Goal: Task Accomplishment & Management: Use online tool/utility

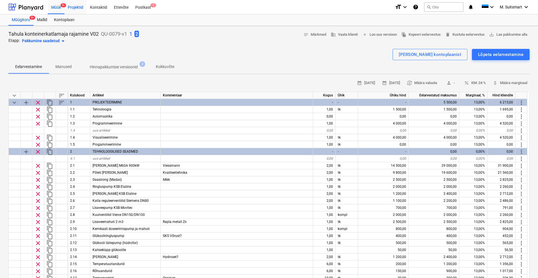
click at [77, 6] on div "Projektid" at bounding box center [75, 7] width 22 height 14
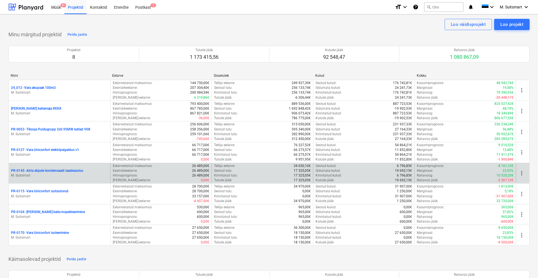
click at [54, 169] on p "PR-0145 - Atria ahjude kondensaadi taaskasutus" at bounding box center [47, 171] width 72 height 5
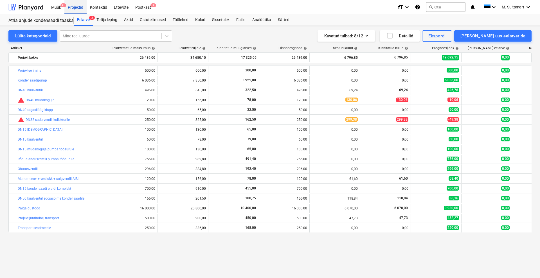
click at [74, 8] on div "Projektid" at bounding box center [75, 7] width 22 height 14
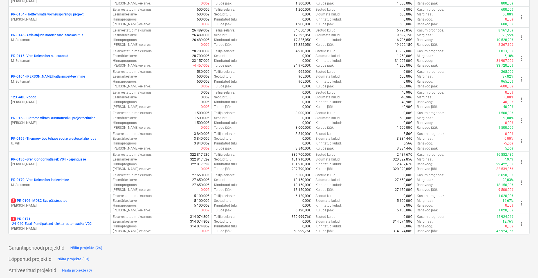
scroll to position [569, 0]
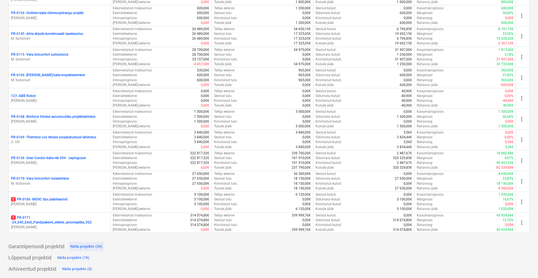
click at [85, 245] on div "Näita projekte (24)" at bounding box center [86, 247] width 32 height 6
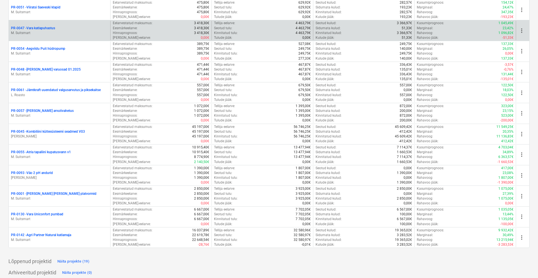
scroll to position [1114, 0]
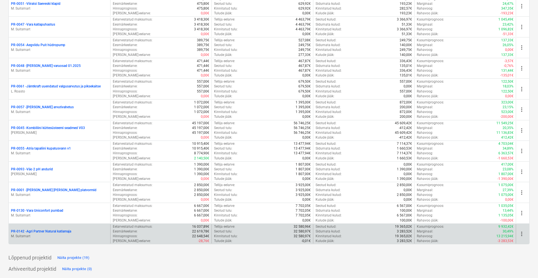
click at [59, 231] on p "PR-0142 - Agri Partner Natural katlamaja" at bounding box center [41, 231] width 60 height 5
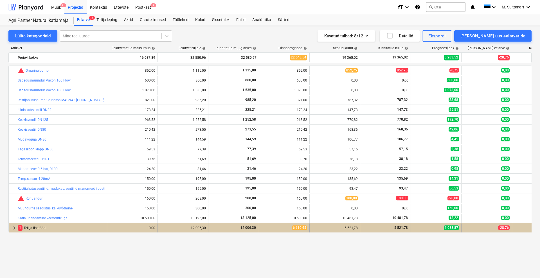
click at [12, 227] on span "keyboard_arrow_right" at bounding box center [14, 228] width 7 height 7
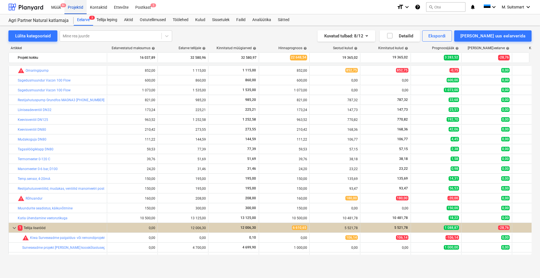
click at [73, 6] on div "Projektid" at bounding box center [75, 7] width 22 height 14
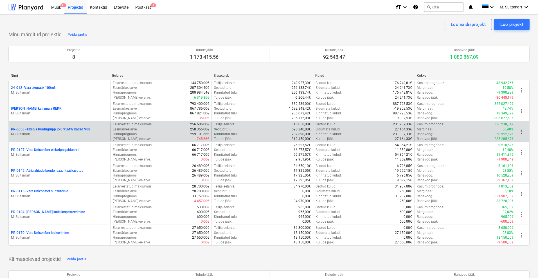
click at [41, 130] on p "PR-0053 - Tiksoja Puidugrupp 2x0.95MW katlad V08" at bounding box center [50, 129] width 79 height 5
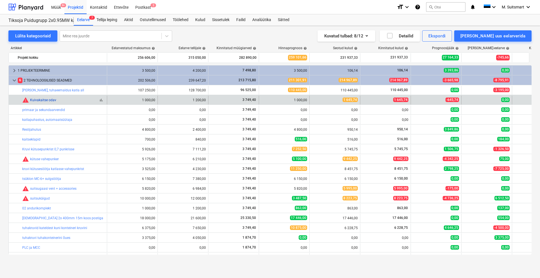
click at [48, 100] on link "Kuivakaitse odav" at bounding box center [43, 100] width 26 height 4
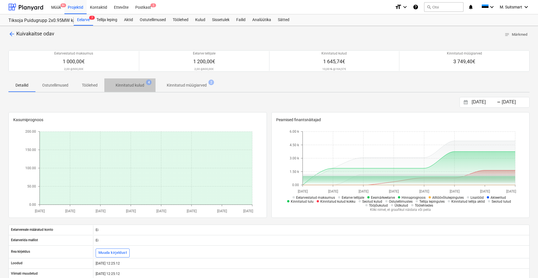
click at [129, 86] on p "Kinnitatud kulud" at bounding box center [130, 85] width 29 height 6
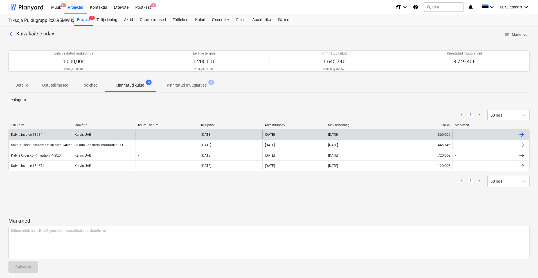
click at [523, 132] on div at bounding box center [522, 134] width 7 height 7
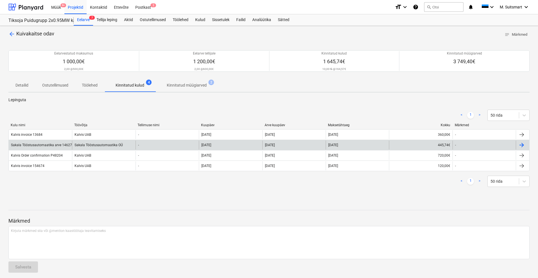
click at [525, 143] on div at bounding box center [522, 145] width 7 height 7
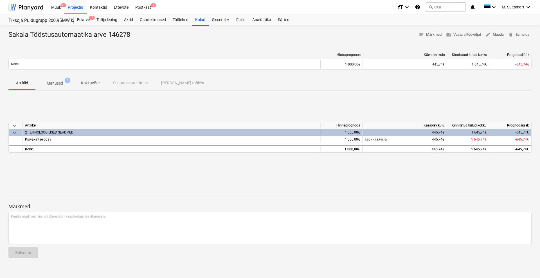
click at [57, 82] on p "Manused" at bounding box center [55, 83] width 16 height 6
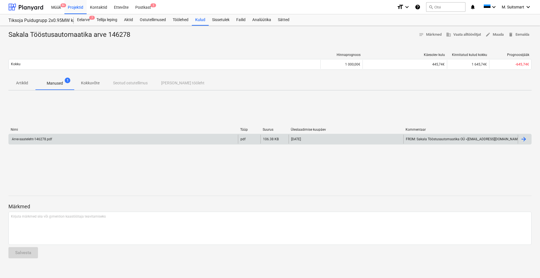
click at [160, 137] on div "Arve-saateleht-146278.pdf" at bounding box center [123, 139] width 229 height 9
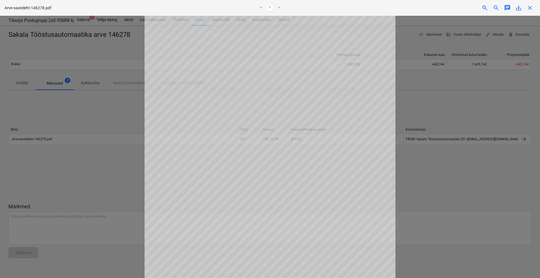
click at [529, 9] on div "Märkmete laadimine ebaõnnestus" at bounding box center [461, 6] width 152 height 12
click at [532, 15] on div "Arve-saateleht-146278.pdf < 1 > zoom_in zoom_out chat 0 save_alt close" at bounding box center [270, 8] width 540 height 16
click at [529, 7] on div "Märkmete laadimine ebaõnnestus" at bounding box center [461, 6] width 152 height 12
click at [529, 6] on div "Märkmete laadimine ebaõnnestus" at bounding box center [461, 6] width 152 height 12
click at [530, 6] on div "Märkmete laadimine ebaõnnestus" at bounding box center [461, 6] width 152 height 12
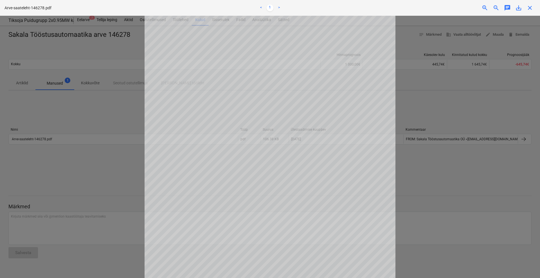
click at [531, 5] on div "Märkmete laadimine ebaõnnestus" at bounding box center [461, 6] width 152 height 12
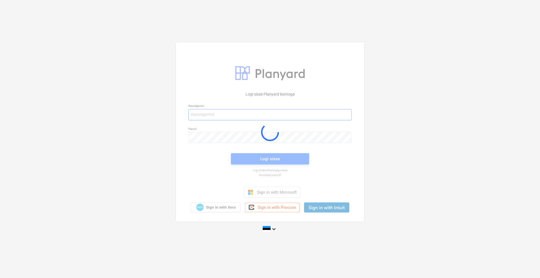
type input "[EMAIL_ADDRESS][DOMAIN_NAME]"
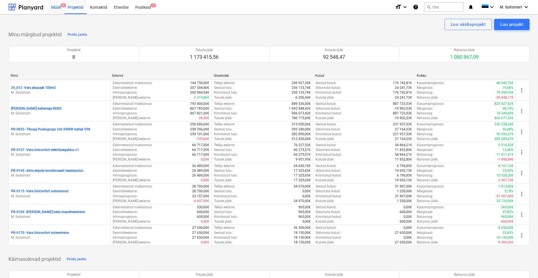
click at [54, 8] on div "Müük 9+" at bounding box center [56, 7] width 17 height 14
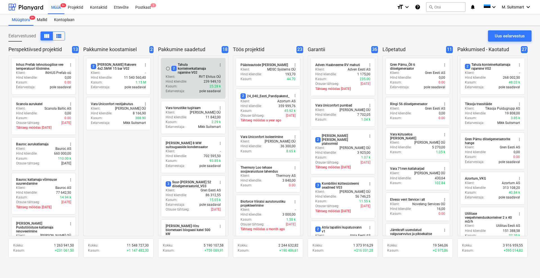
click at [177, 70] on div "2 Tahula konteinerkatlamaja rajamine V02" at bounding box center [192, 69] width 43 height 12
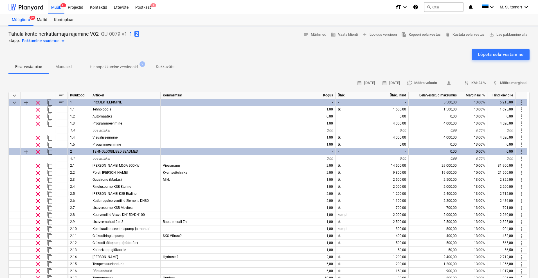
type textarea "x"
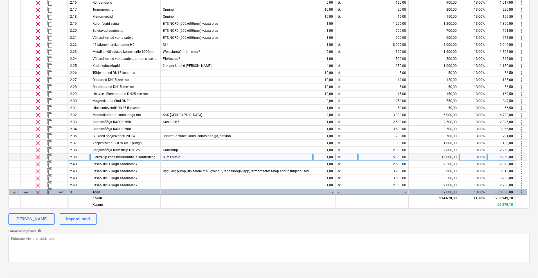
scroll to position [137, 0]
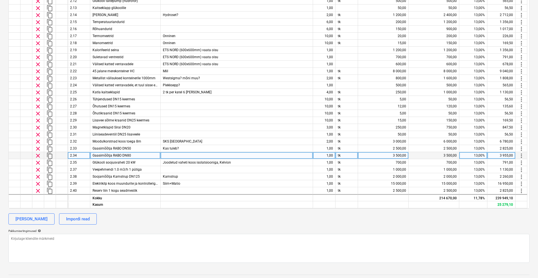
click at [142, 154] on div "Gaasimõõtja RABO DN80" at bounding box center [125, 155] width 70 height 7
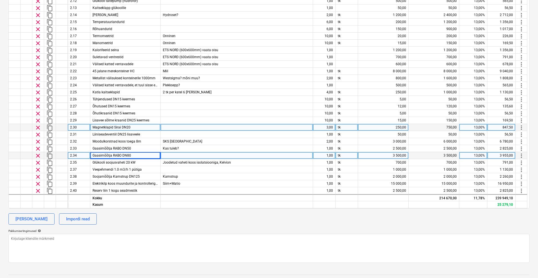
scroll to position [102, 0]
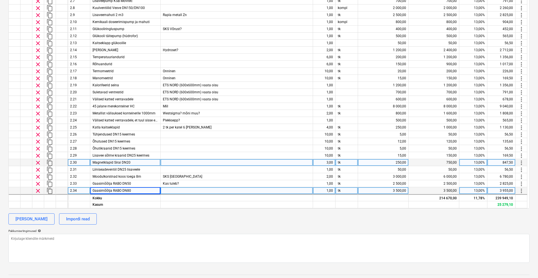
click at [145, 163] on div "Magnetklapid Sirai DN20" at bounding box center [125, 162] width 70 height 7
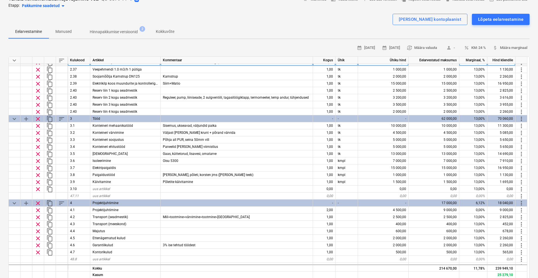
scroll to position [313, 0]
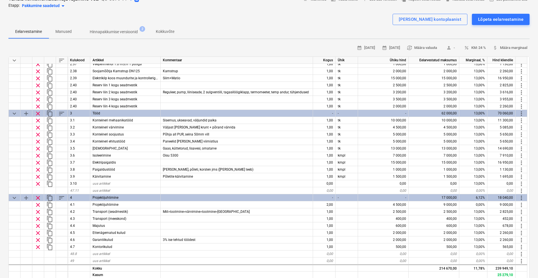
click at [263, 23] on div "[PERSON_NAME] kontoplaanist Lõpeta eelarvestamine" at bounding box center [268, 19] width 521 height 11
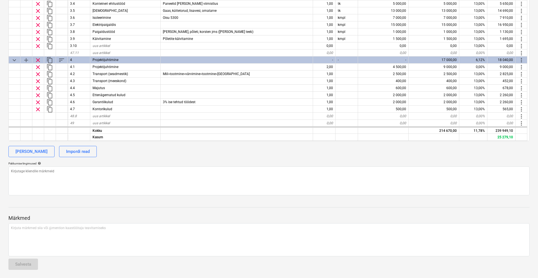
scroll to position [174, 0]
